Goal: Information Seeking & Learning: Find specific fact

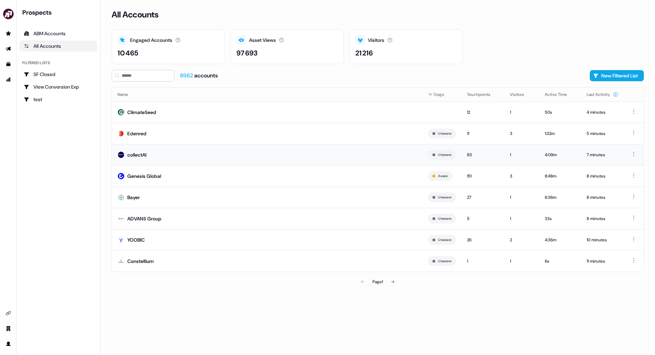
click at [280, 157] on td "collectAI" at bounding box center [267, 154] width 310 height 21
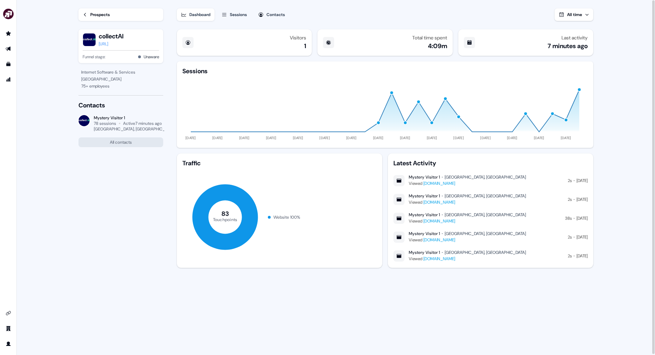
click at [94, 13] on div "Prospects" at bounding box center [100, 14] width 20 height 7
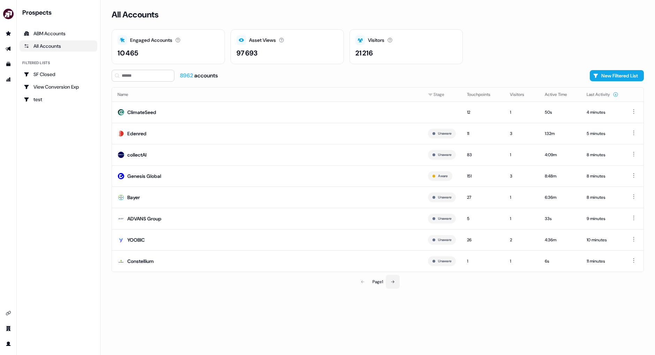
click at [395, 283] on icon at bounding box center [393, 282] width 4 height 4
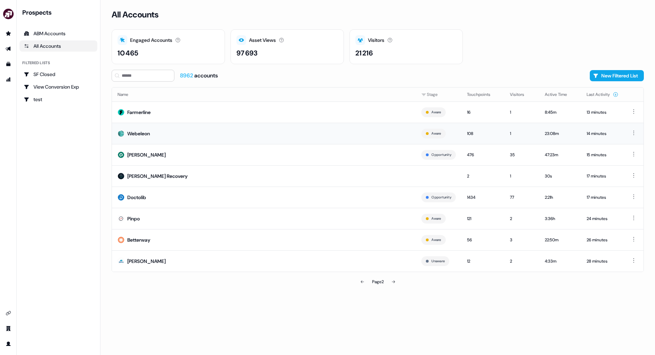
click at [261, 137] on td "Webeleon" at bounding box center [264, 133] width 304 height 21
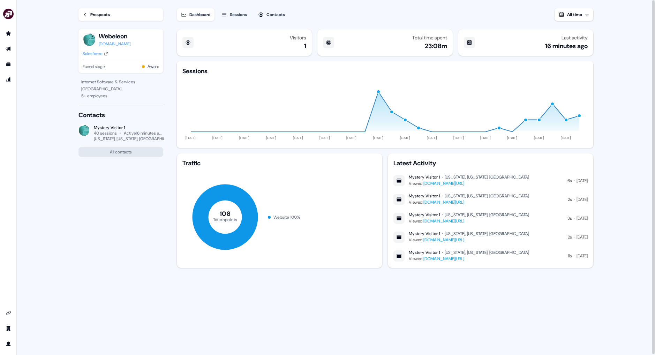
click at [244, 18] on button "Sessions" at bounding box center [234, 14] width 34 height 13
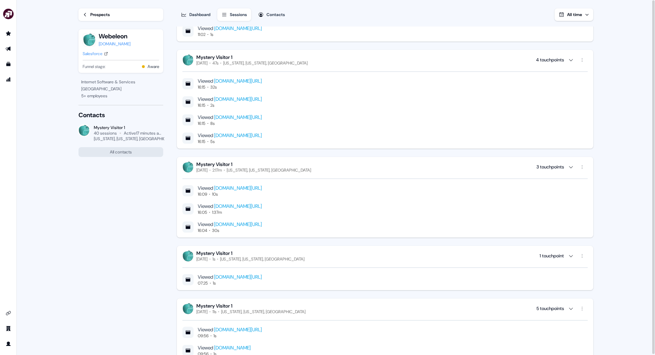
scroll to position [167, 0]
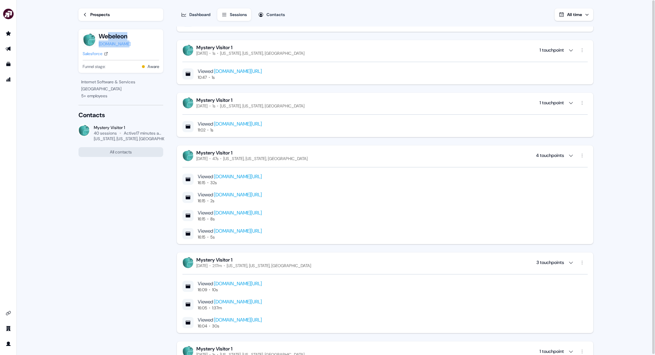
drag, startPoint x: 133, startPoint y: 43, endPoint x: 107, endPoint y: 40, distance: 25.7
click at [107, 40] on div "Webeleon webeleon.dev" at bounding box center [121, 39] width 76 height 15
click at [134, 36] on div "Webeleon Webeleon Webeleon webeleon.dev" at bounding box center [121, 39] width 76 height 15
drag, startPoint x: 134, startPoint y: 36, endPoint x: 100, endPoint y: 36, distance: 33.5
click at [100, 36] on div "Webeleon Webeleon Webeleon webeleon.dev" at bounding box center [121, 39] width 76 height 15
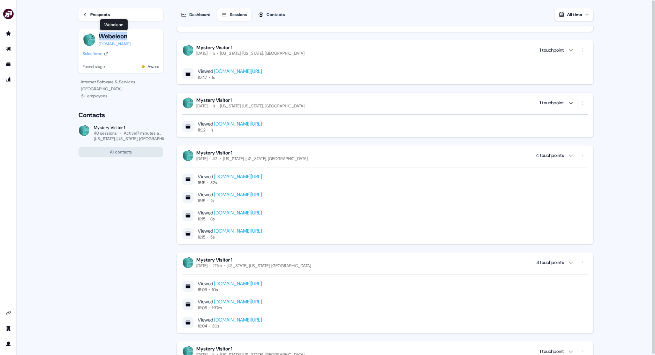
copy button "Webeleon"
